Goal: Task Accomplishment & Management: Manage account settings

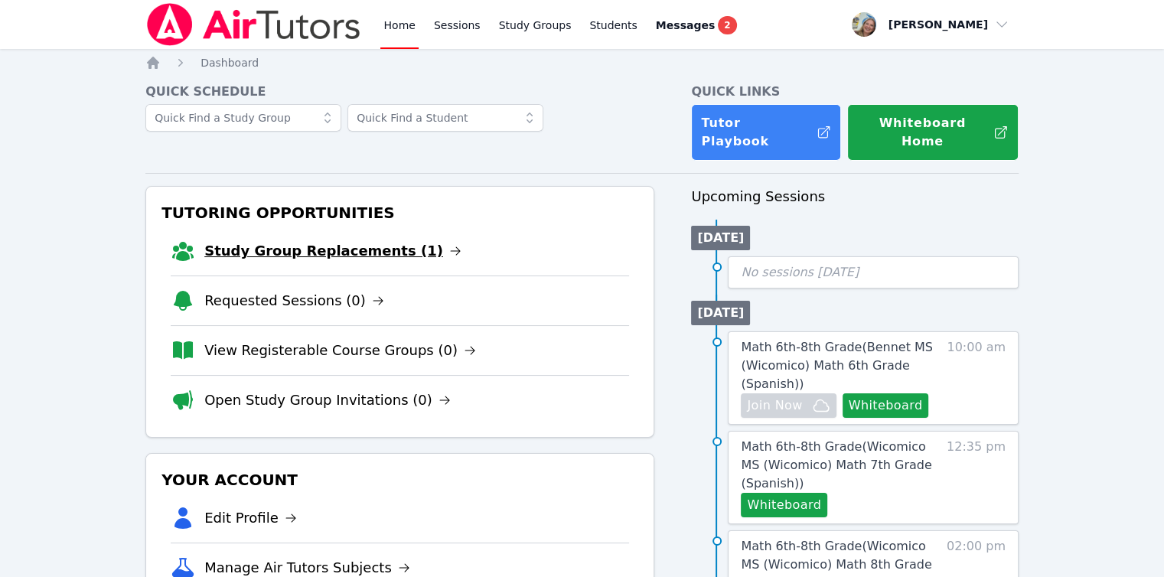
click at [335, 240] on link "Study Group Replacements (1)" at bounding box center [332, 250] width 257 height 21
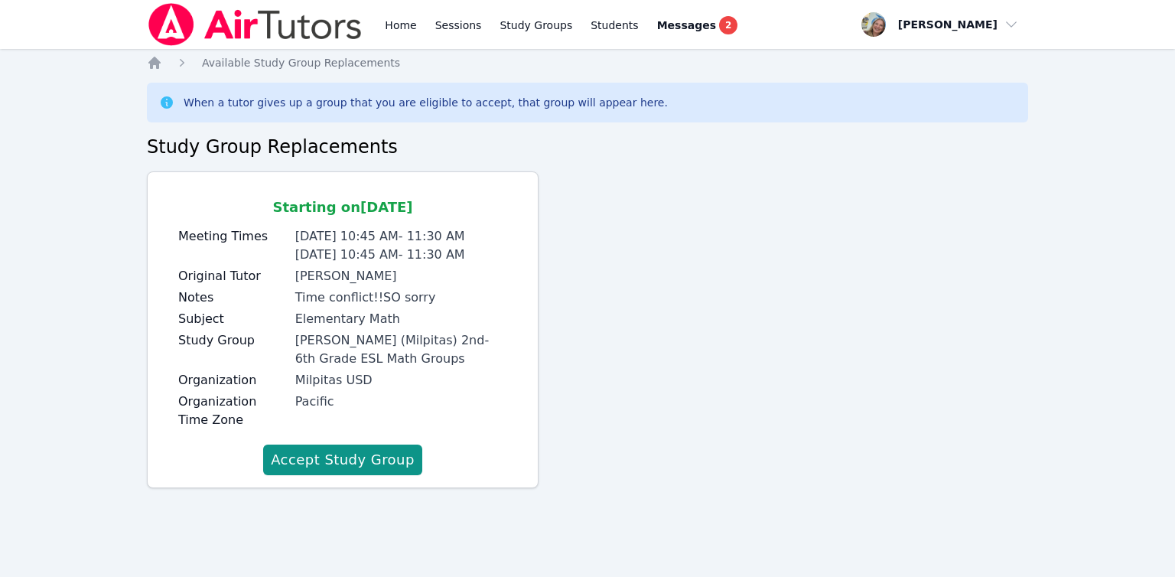
click at [444, 383] on div "Milpitas USD" at bounding box center [401, 380] width 212 height 18
click at [382, 31] on link "Home" at bounding box center [400, 24] width 37 height 49
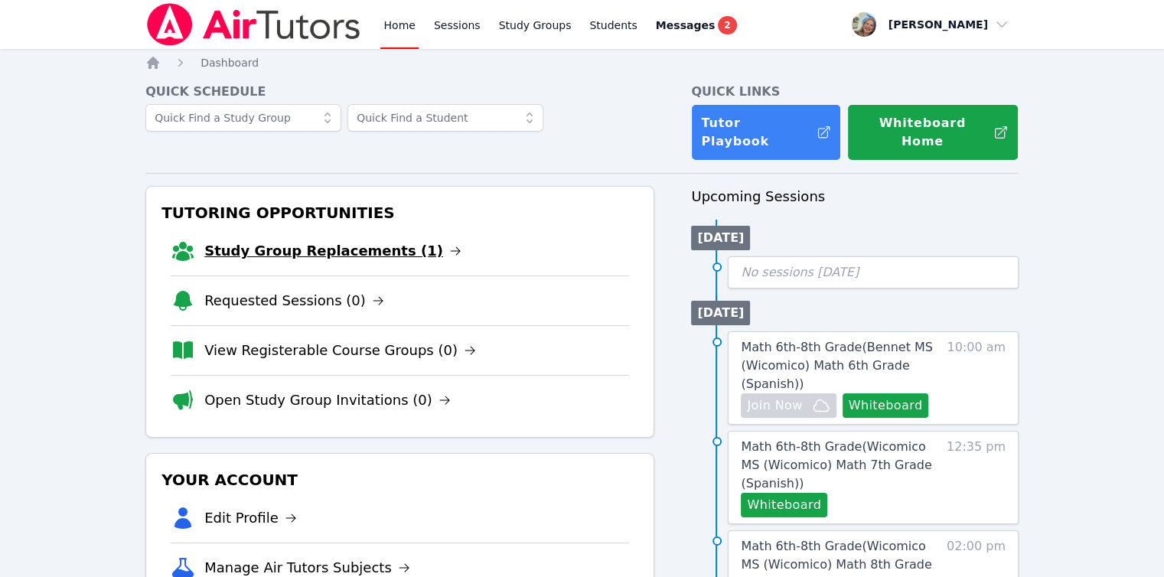
click at [316, 240] on link "Study Group Replacements (1)" at bounding box center [332, 250] width 257 height 21
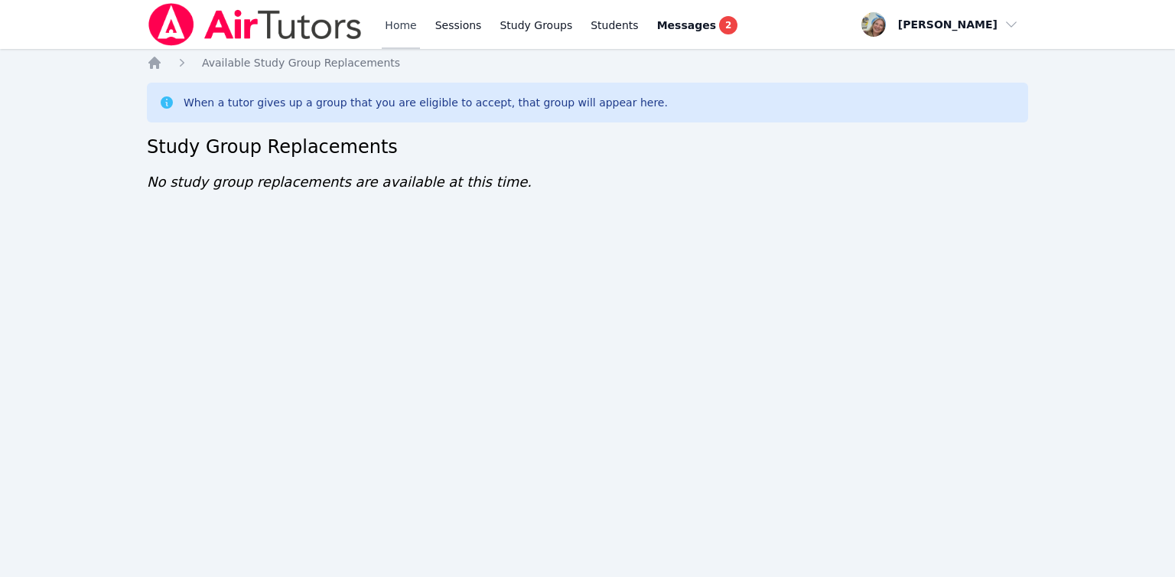
click at [404, 29] on link "Home" at bounding box center [400, 24] width 37 height 49
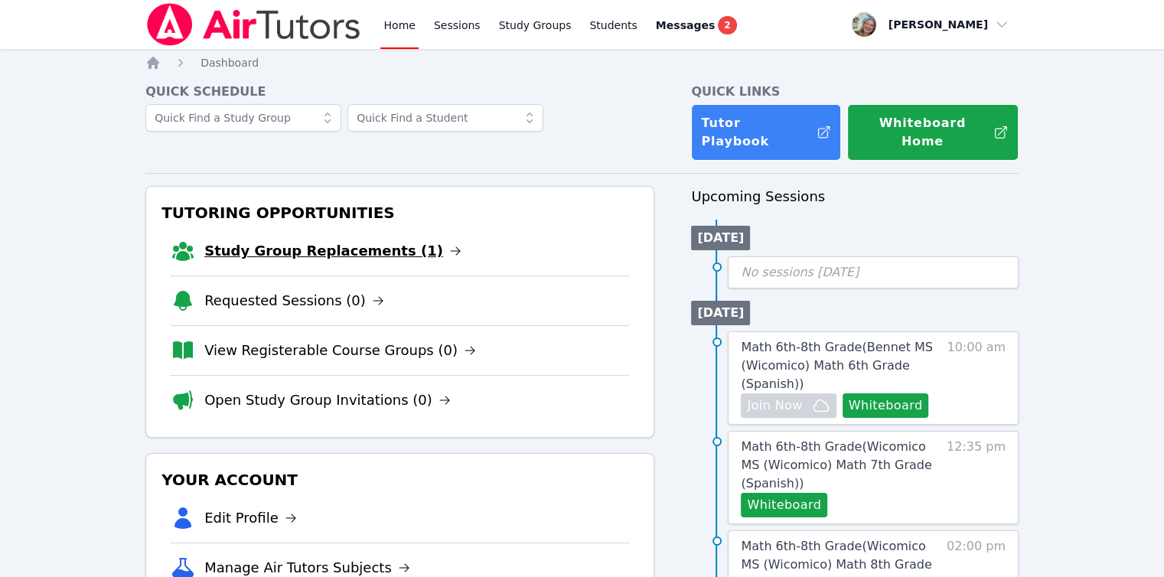
click at [358, 240] on link "Study Group Replacements (1)" at bounding box center [332, 250] width 257 height 21
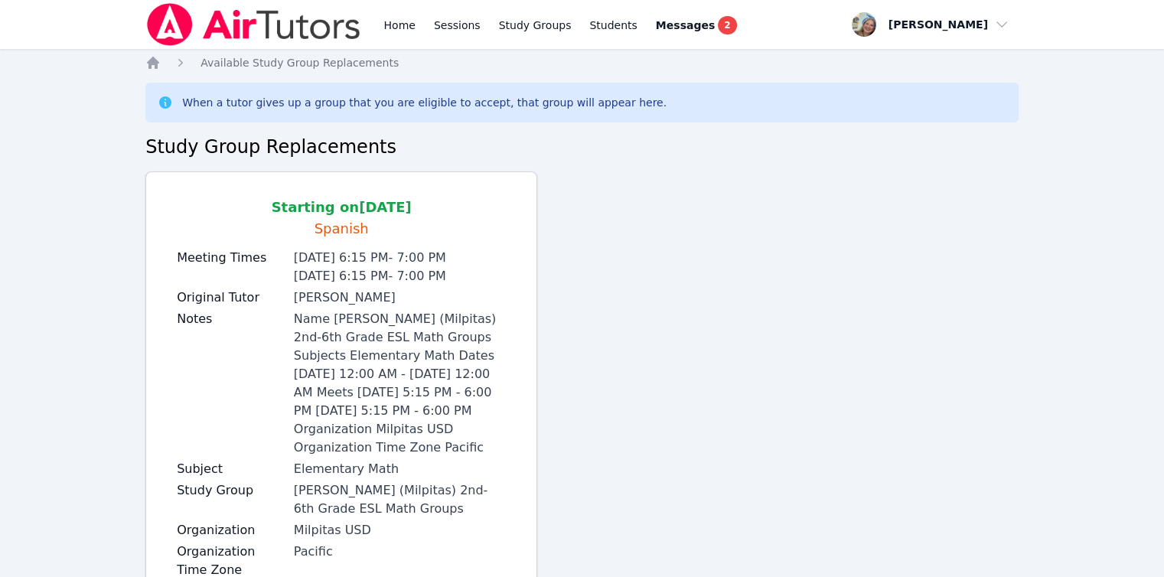
click at [967, 310] on div "Starting on Oct 6, 2025 Spanish Meeting Times Monday 6:15 PM - 7:00 PM Thursday…" at bounding box center [581, 410] width 873 height 479
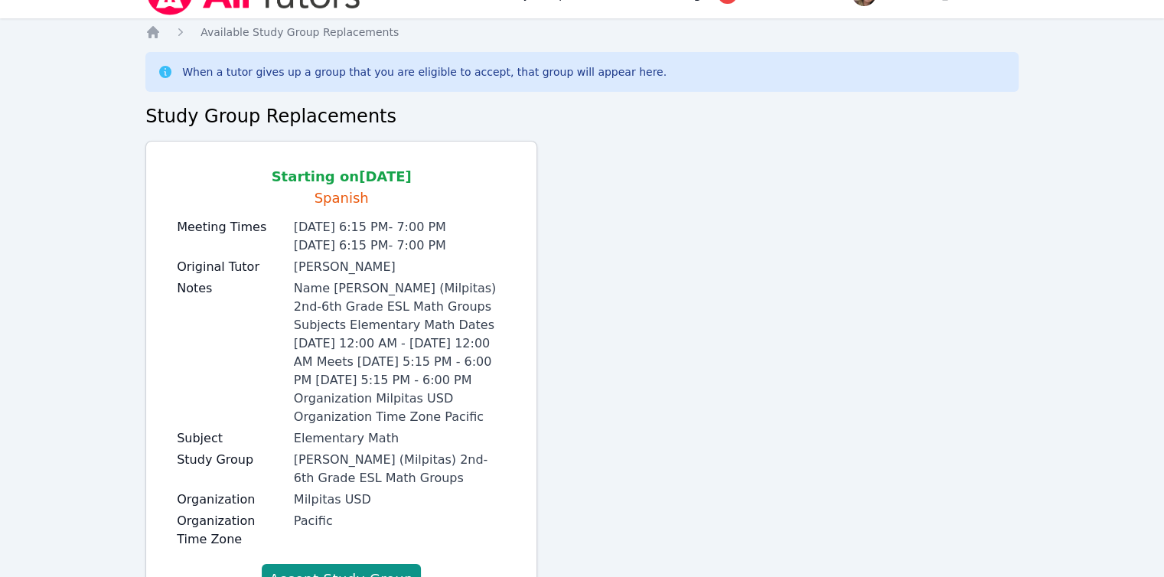
scroll to position [86, 0]
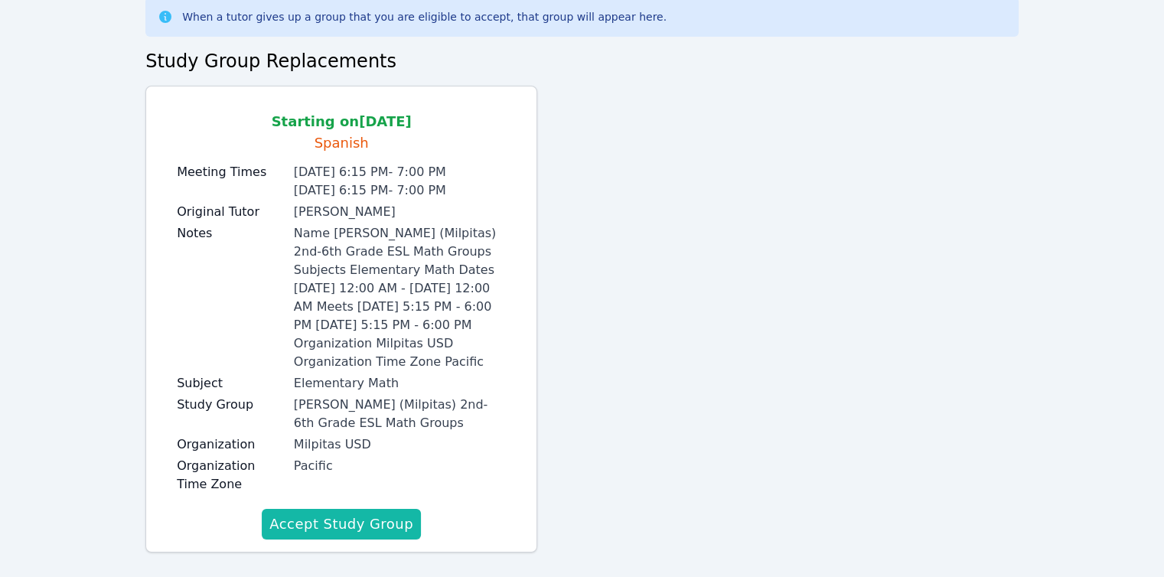
click at [319, 509] on button "Accept Study Group" at bounding box center [341, 524] width 159 height 31
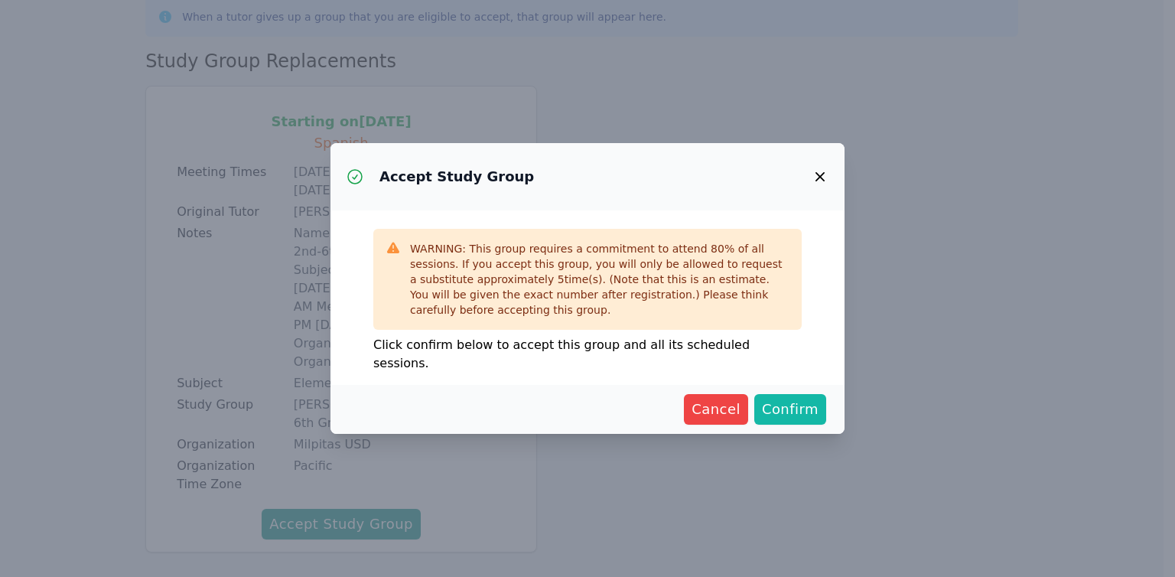
click at [780, 402] on span "Confirm" at bounding box center [790, 409] width 57 height 21
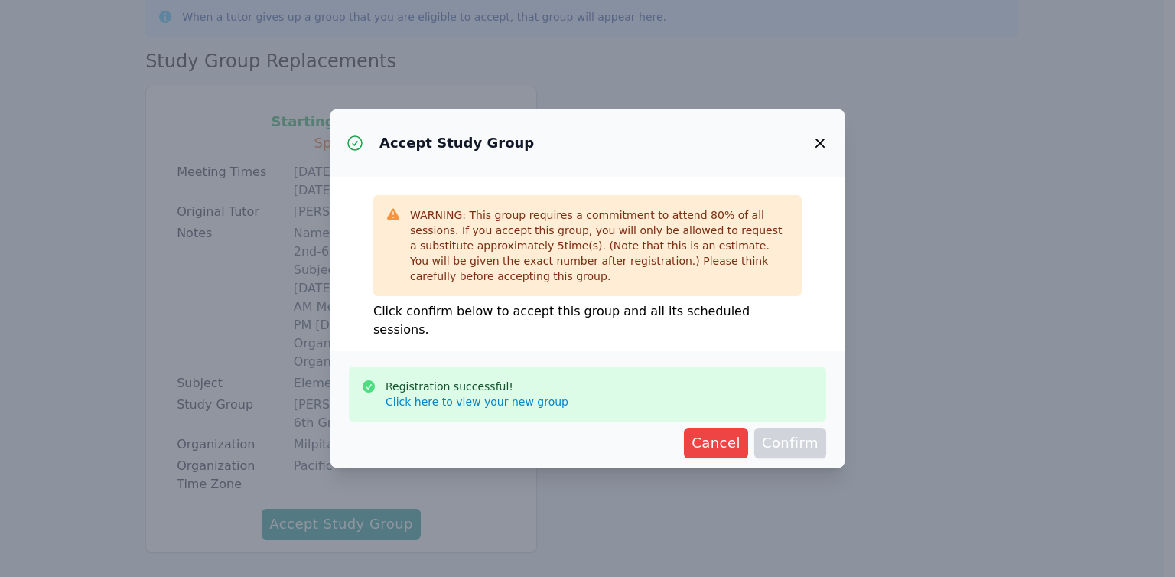
click at [544, 68] on div "Accept Study Group WARNING: This group requires a commitment to attend 80 % of …" at bounding box center [587, 288] width 1175 height 577
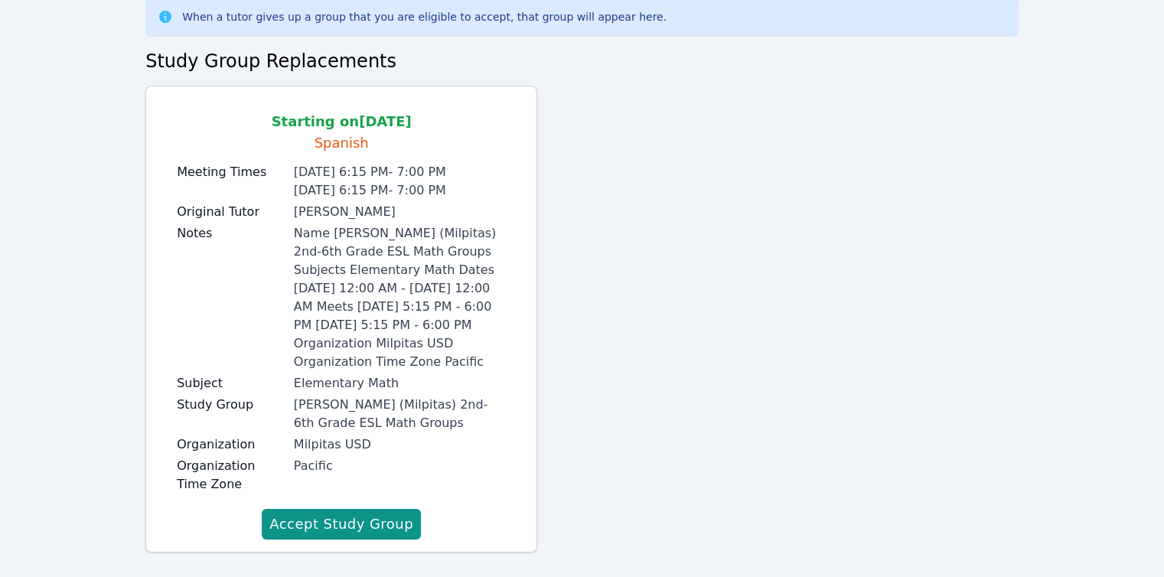
click at [657, 139] on div "Starting on Oct 6, 2025 Spanish Meeting Times Monday 6:15 PM - 7:00 PM Thursday…" at bounding box center [581, 325] width 873 height 479
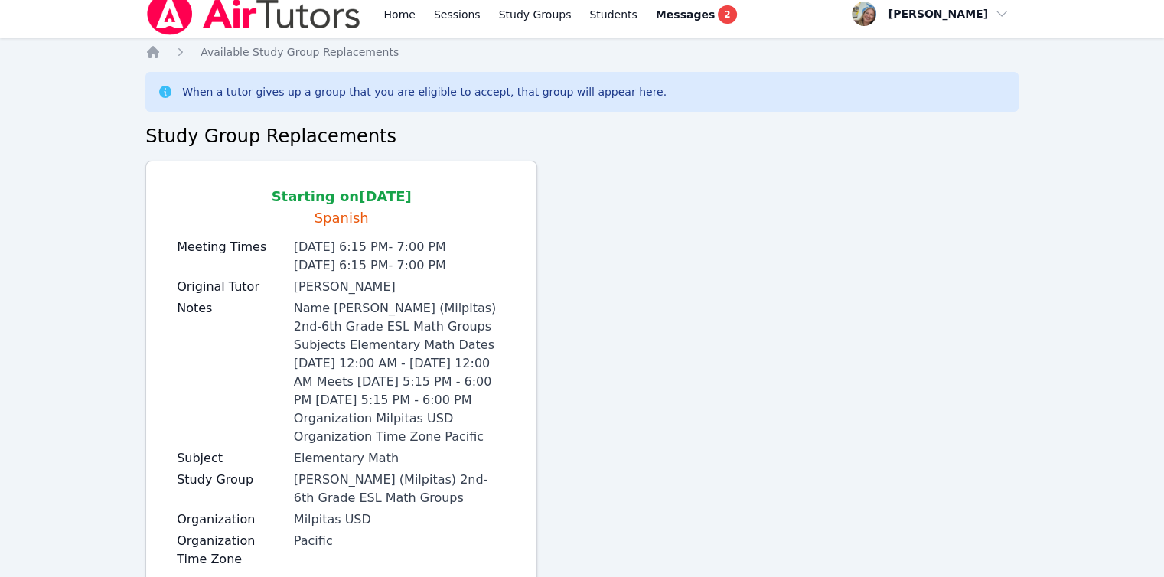
scroll to position [0, 0]
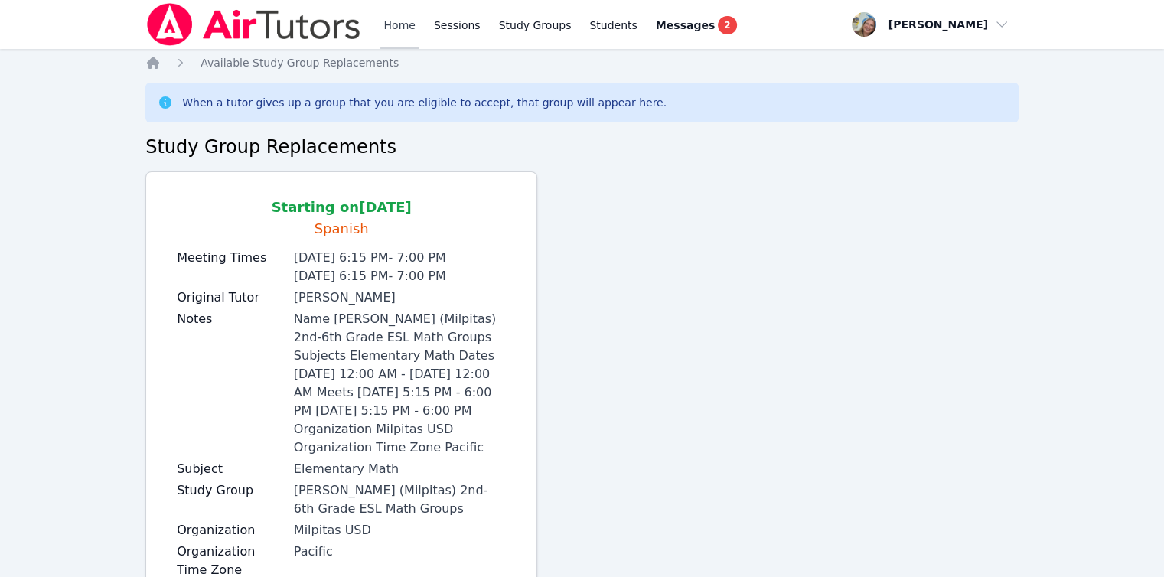
click at [413, 31] on link "Home" at bounding box center [398, 24] width 37 height 49
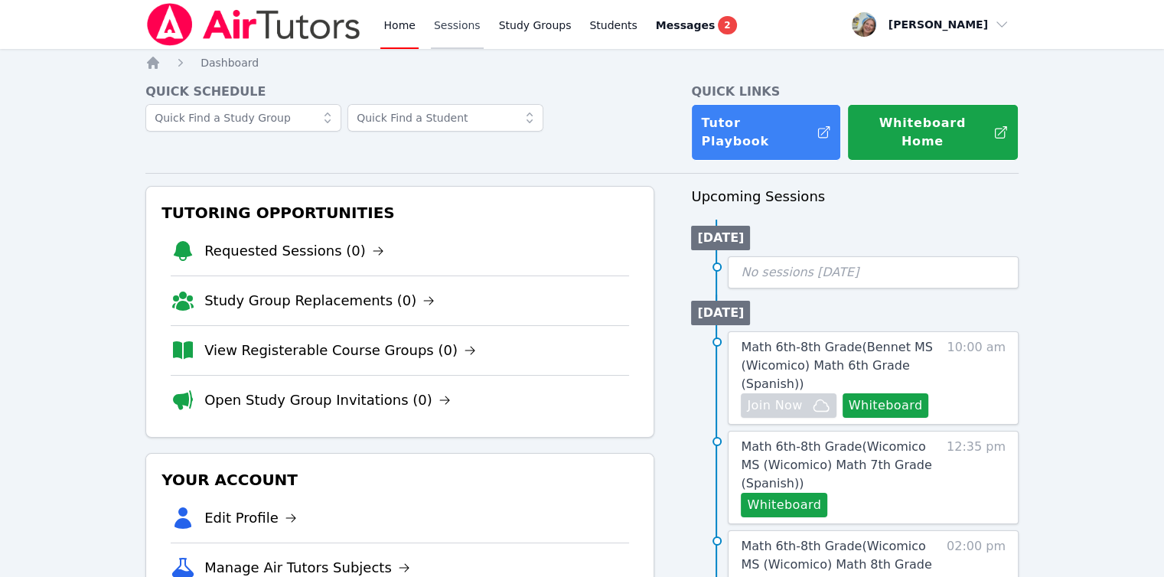
click at [449, 33] on link "Sessions" at bounding box center [457, 24] width 53 height 49
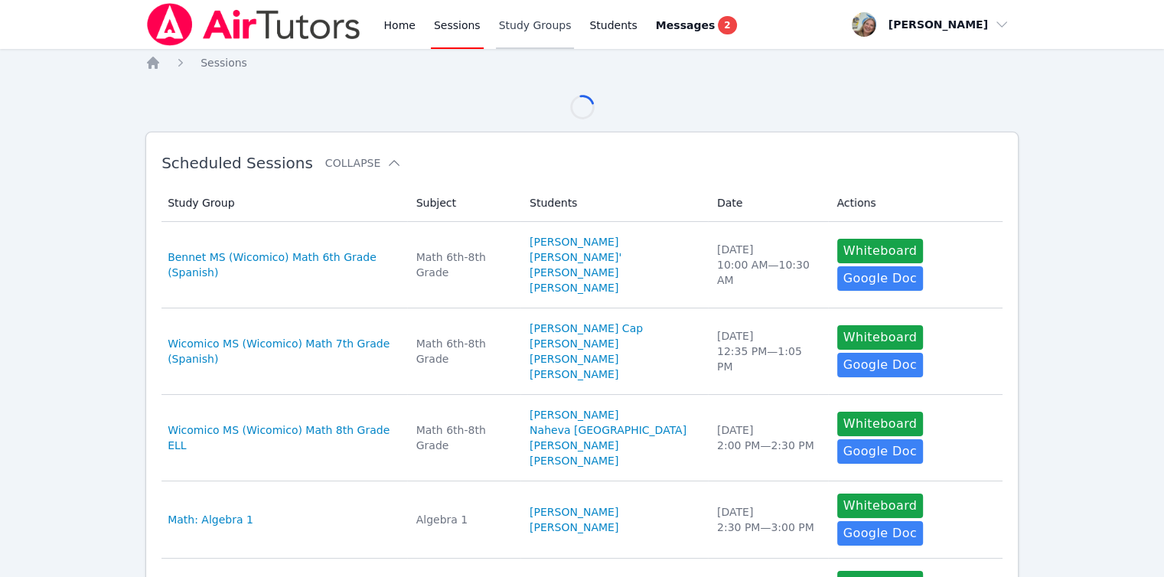
click at [527, 38] on link "Study Groups" at bounding box center [535, 24] width 79 height 49
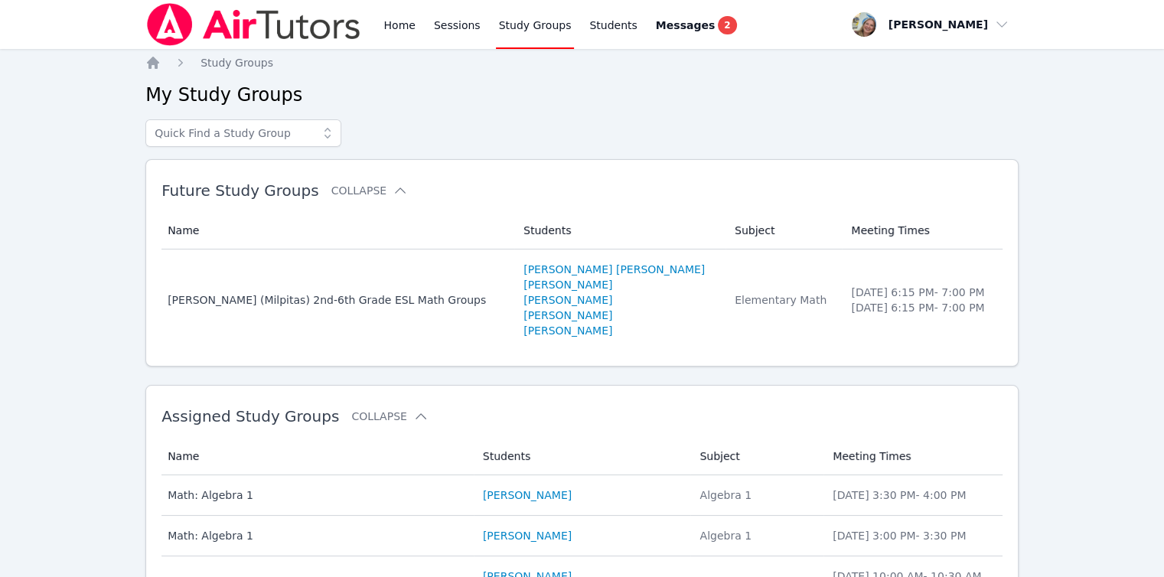
click at [501, 135] on div at bounding box center [581, 133] width 873 height 28
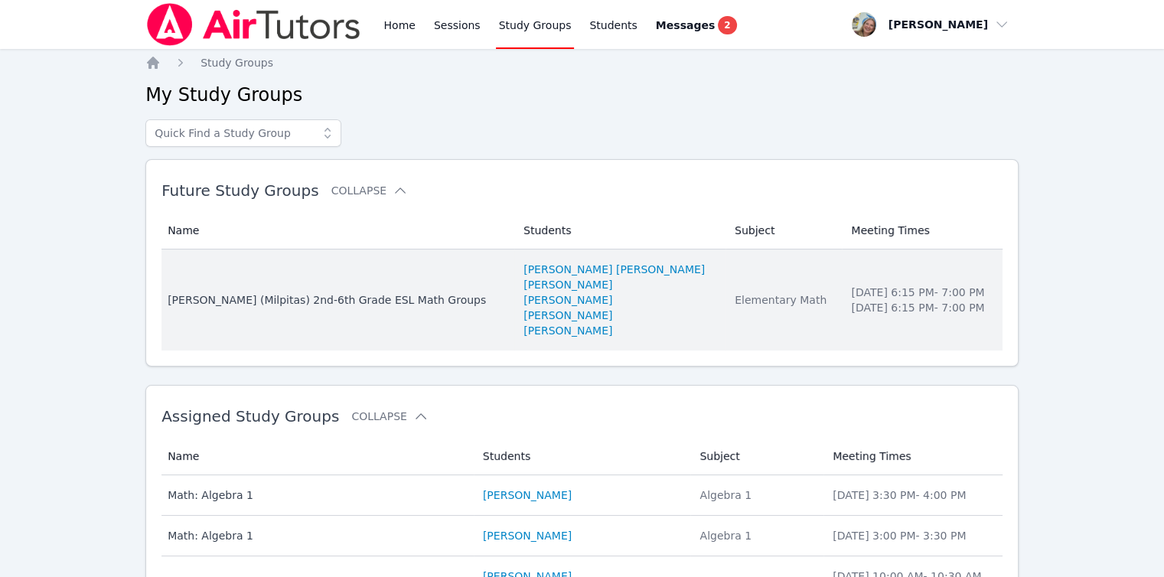
click at [352, 282] on td "Name Randall (Milpitas) 2nd-6th Grade ESL Math Groups" at bounding box center [337, 299] width 353 height 101
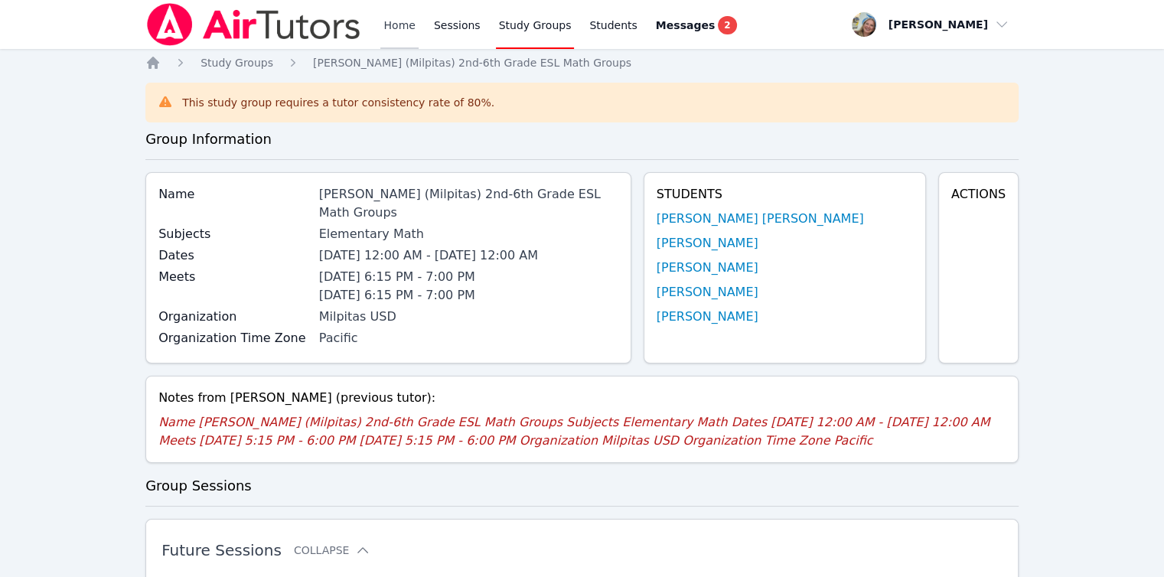
click at [393, 28] on link "Home" at bounding box center [398, 24] width 37 height 49
